Goal: Transaction & Acquisition: Purchase product/service

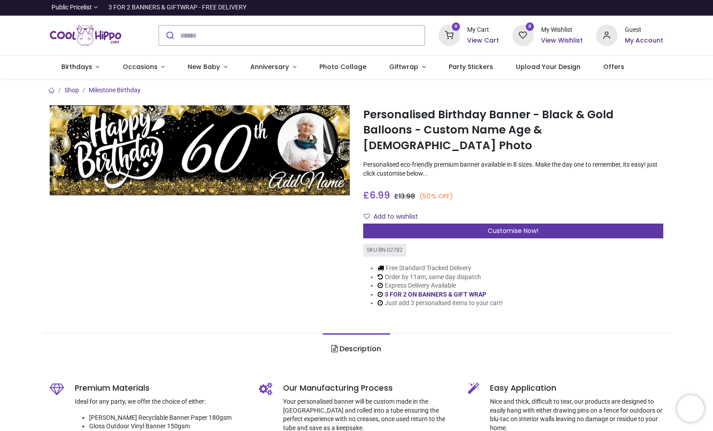
click at [498, 226] on span "Customise Now!" at bounding box center [513, 230] width 51 height 9
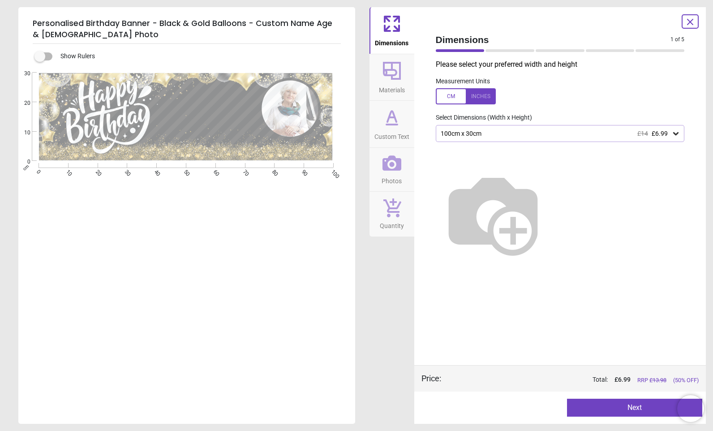
click at [676, 134] on icon at bounding box center [675, 133] width 5 height 3
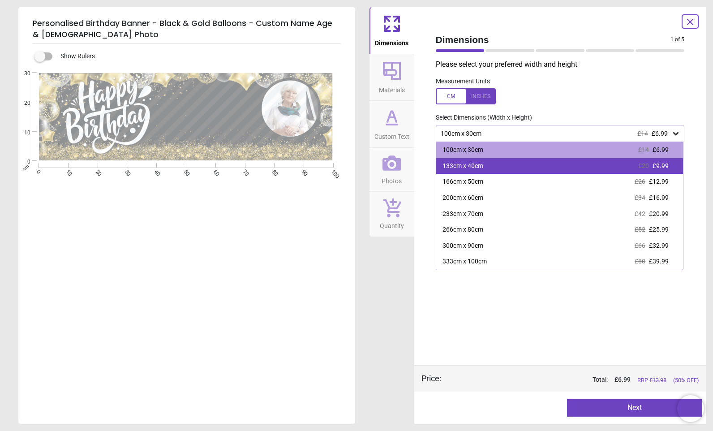
click at [661, 168] on span "£9.99" at bounding box center [660, 165] width 16 height 7
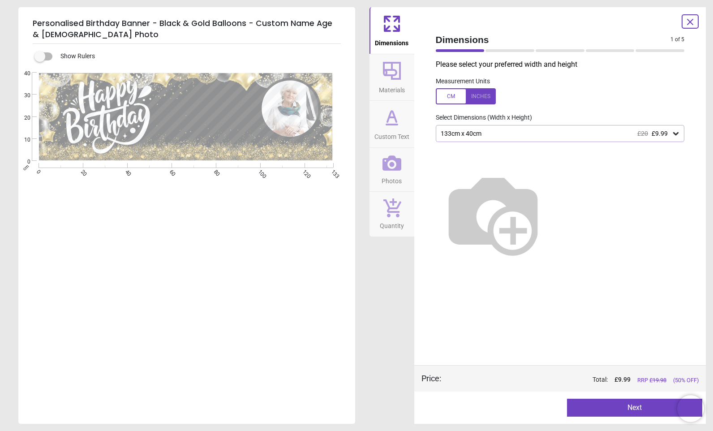
click at [389, 82] on span "Materials" at bounding box center [392, 87] width 26 height 13
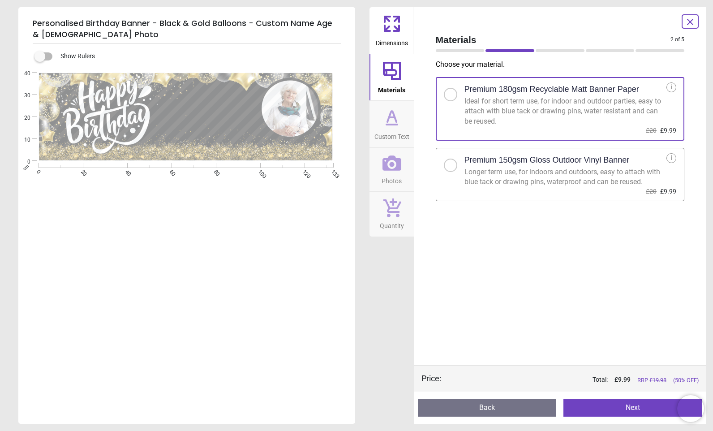
click at [449, 164] on div at bounding box center [450, 165] width 5 height 5
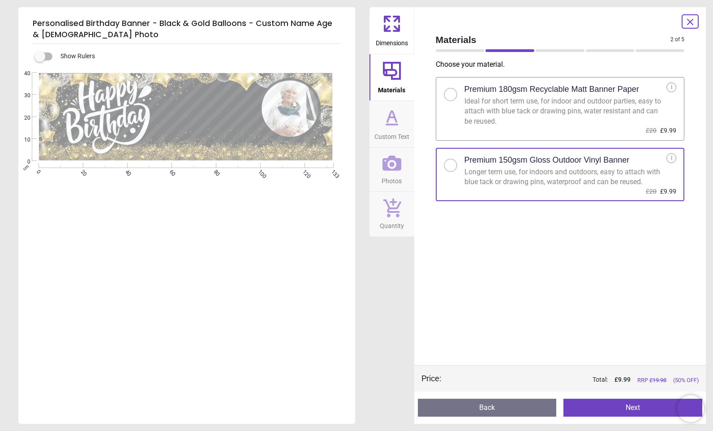
click at [392, 124] on icon at bounding box center [391, 124] width 11 height 0
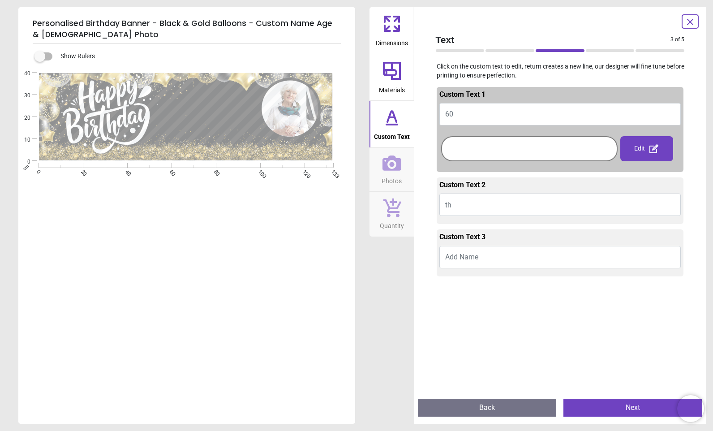
click at [462, 115] on button "60" at bounding box center [560, 114] width 242 height 22
click at [460, 115] on button "60" at bounding box center [560, 114] width 242 height 22
type textarea "**"
click at [478, 149] on div at bounding box center [529, 148] width 172 height 21
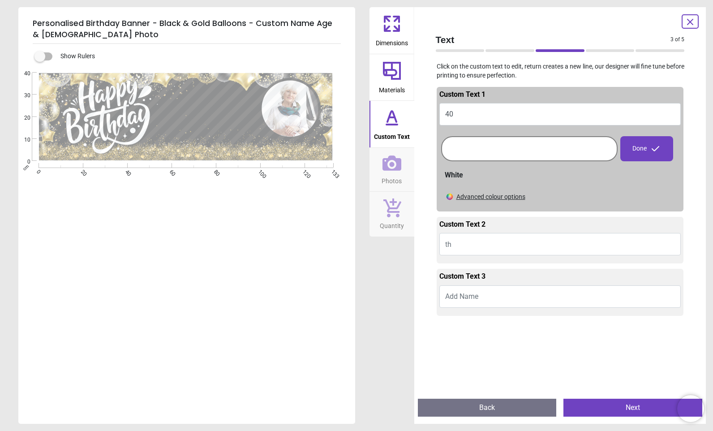
click at [463, 146] on div at bounding box center [529, 148] width 172 height 21
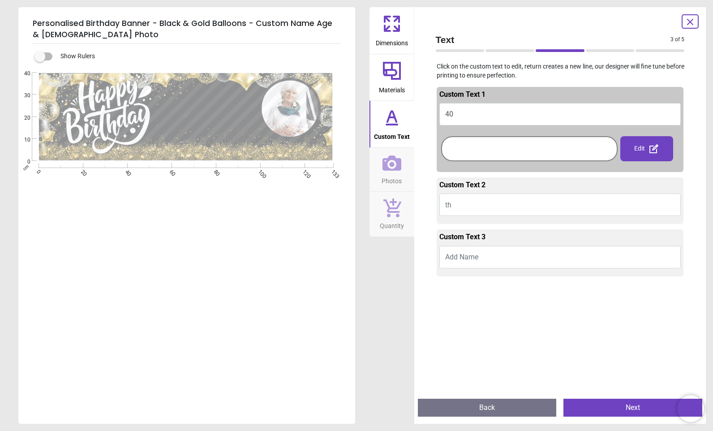
click at [463, 146] on div at bounding box center [529, 148] width 172 height 21
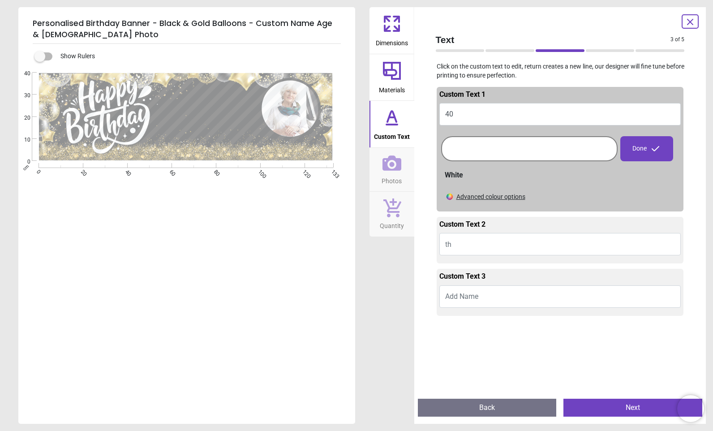
click at [541, 151] on div at bounding box center [529, 148] width 172 height 21
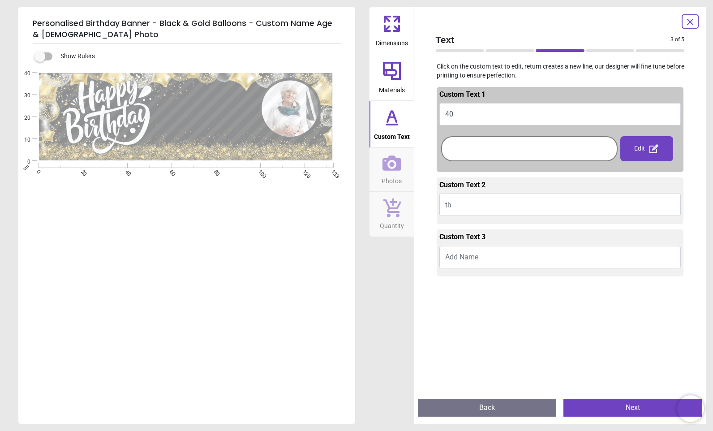
click at [633, 149] on div "Edit" at bounding box center [646, 148] width 53 height 25
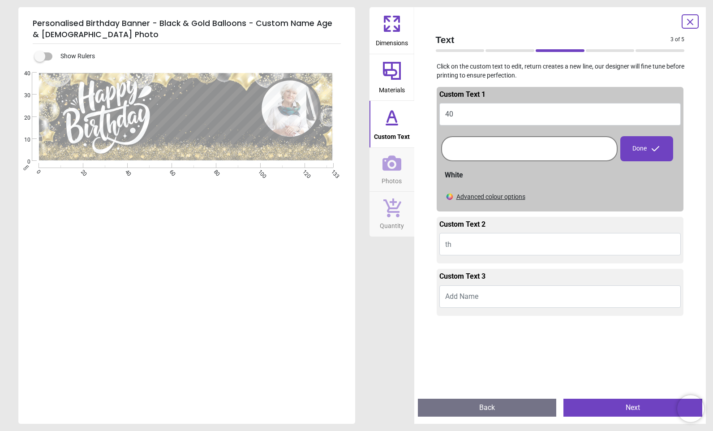
click at [489, 147] on div at bounding box center [529, 148] width 172 height 21
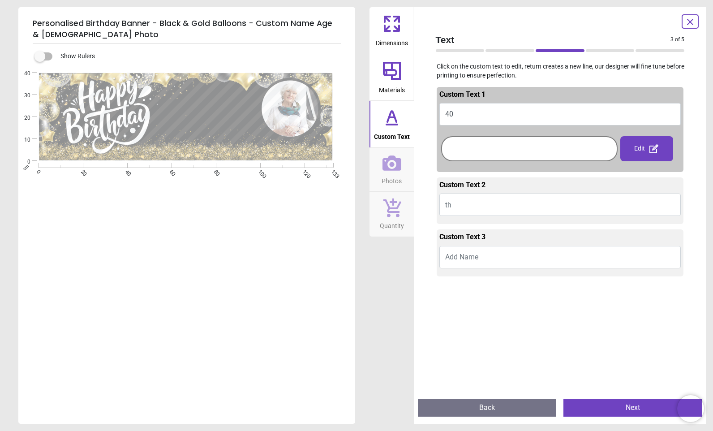
click at [477, 202] on button "th" at bounding box center [560, 204] width 242 height 22
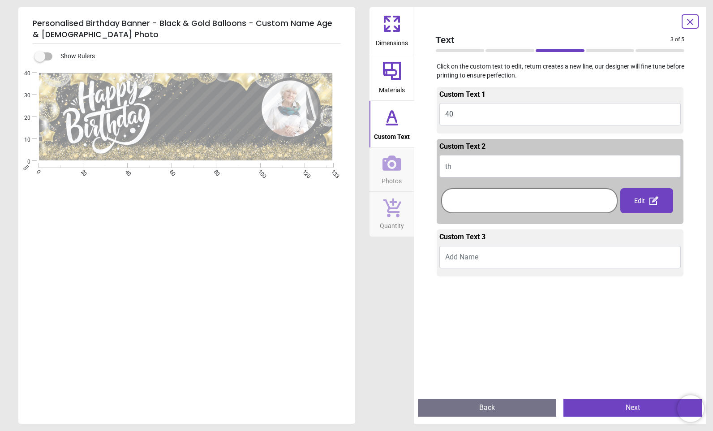
click at [472, 165] on button "th" at bounding box center [560, 166] width 242 height 22
click at [630, 160] on button "th" at bounding box center [560, 166] width 242 height 22
click at [609, 123] on button "40" at bounding box center [560, 114] width 242 height 22
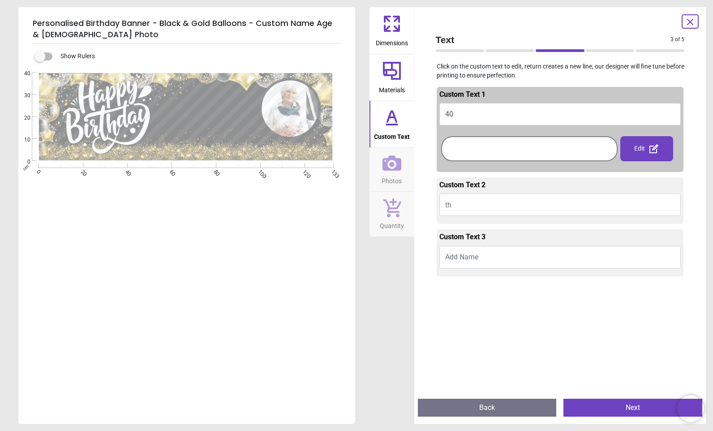
click at [480, 254] on button "Add Name" at bounding box center [560, 257] width 242 height 22
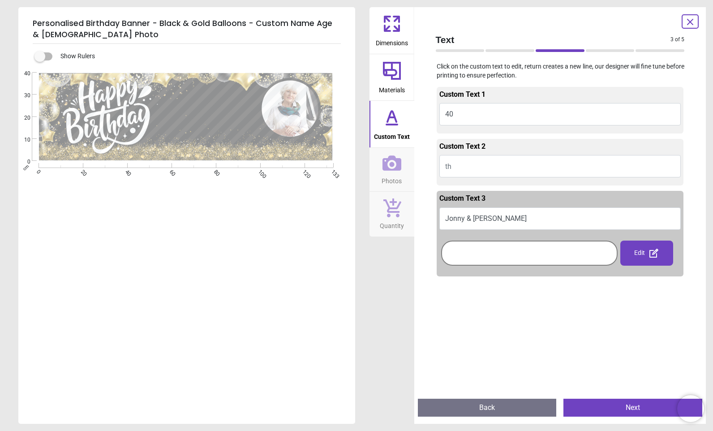
scroll to position [12, 0]
type textarea "**********"
